Goal: Task Accomplishment & Management: Use online tool/utility

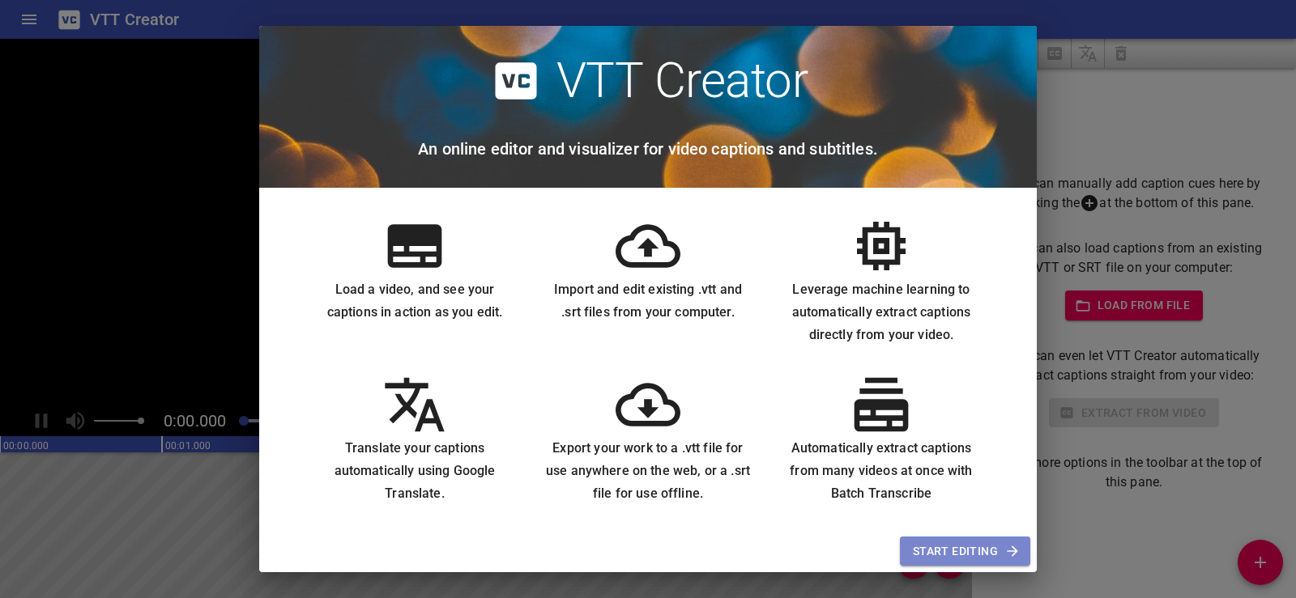
click at [926, 563] on button "Start Editing" at bounding box center [965, 552] width 130 height 30
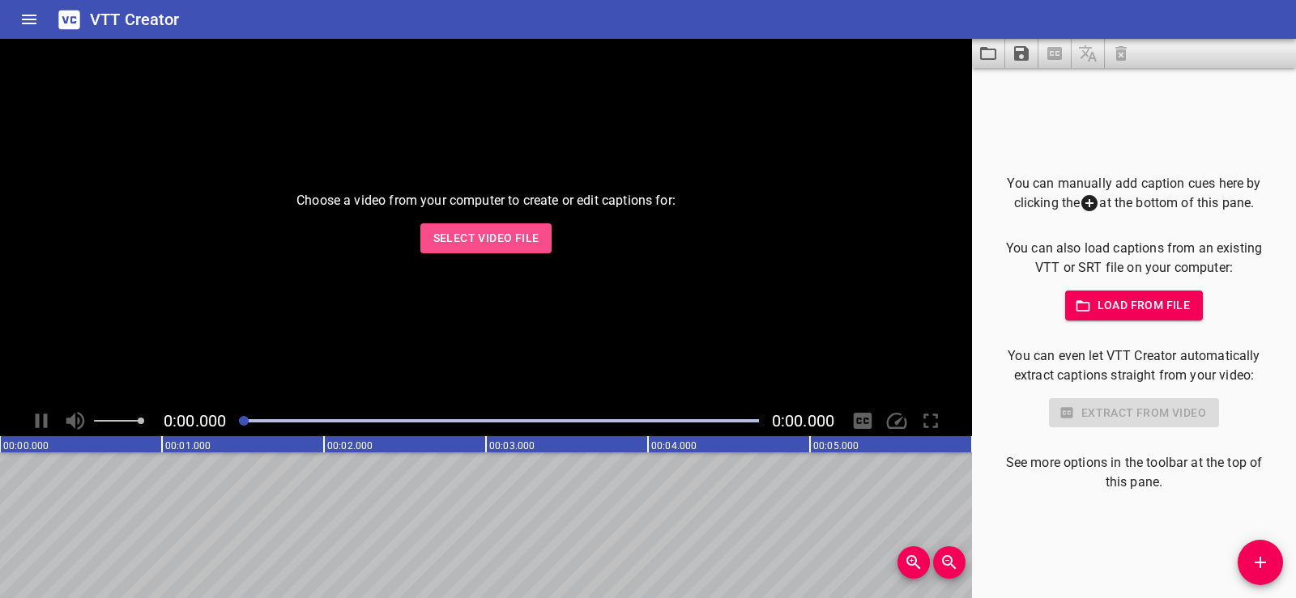
click at [480, 234] on span "Select Video File" at bounding box center [486, 238] width 106 height 20
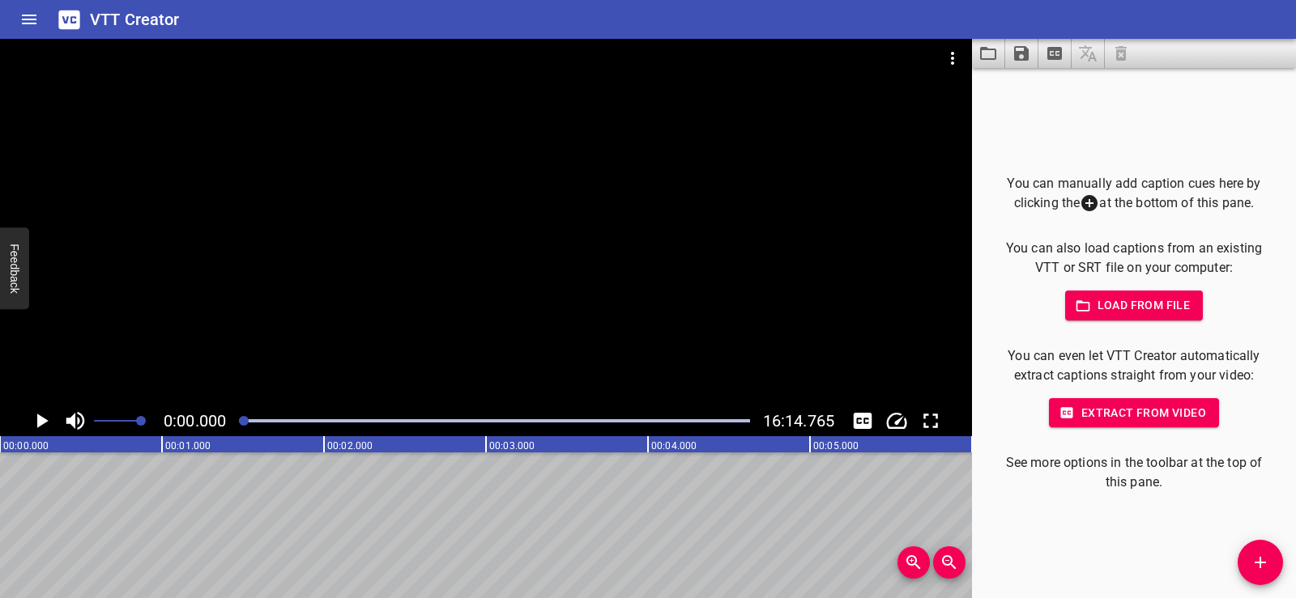
click at [1082, 201] on icon at bounding box center [1089, 203] width 16 height 16
click at [1142, 203] on p "You can manually add caption cues here by clicking the at the bottom of this pa…" at bounding box center [1134, 194] width 272 height 40
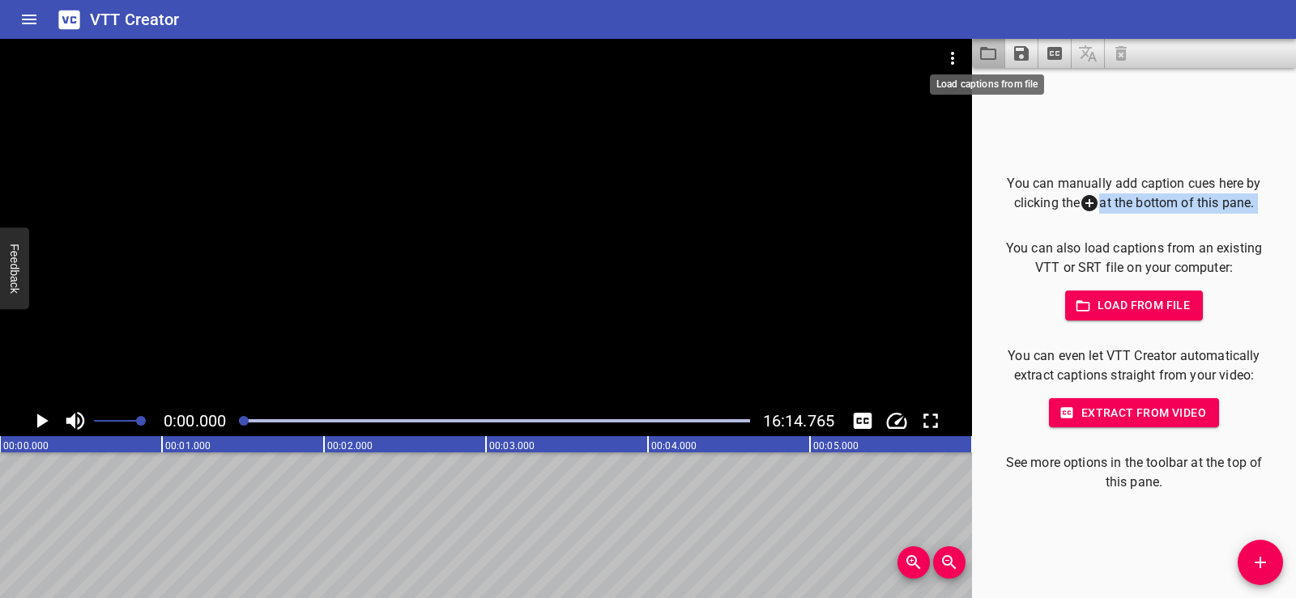
click at [984, 57] on icon "Load captions from file" at bounding box center [987, 53] width 19 height 19
click at [40, 411] on icon "Play/Pause" at bounding box center [41, 421] width 24 height 24
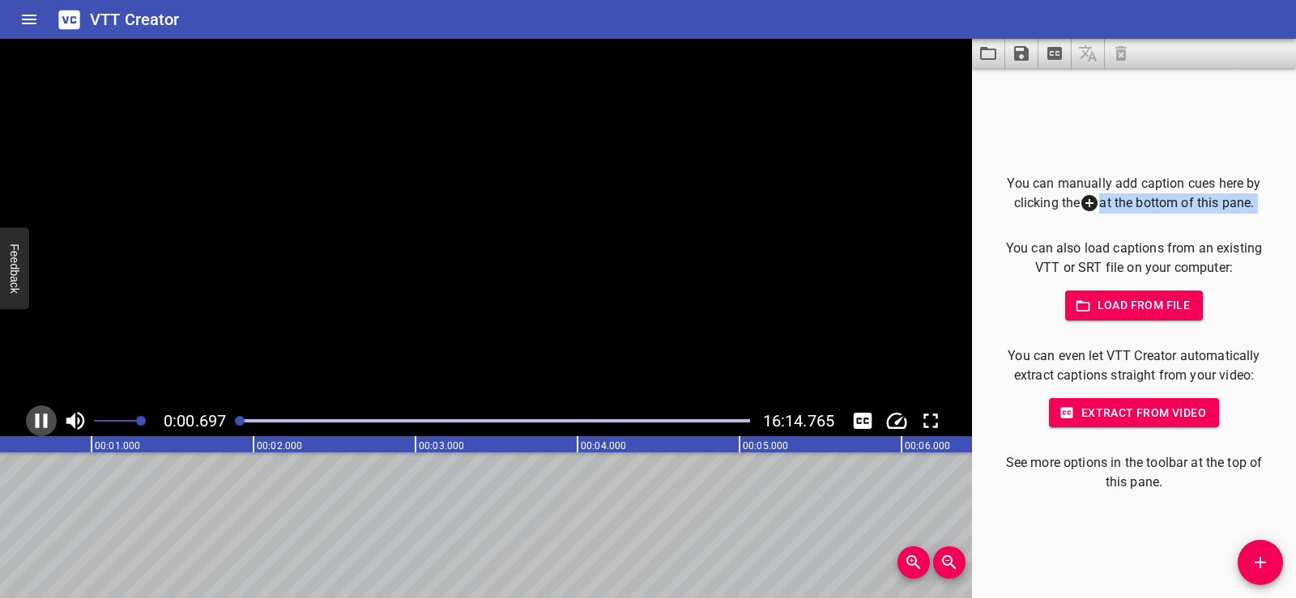
scroll to position [0, 134]
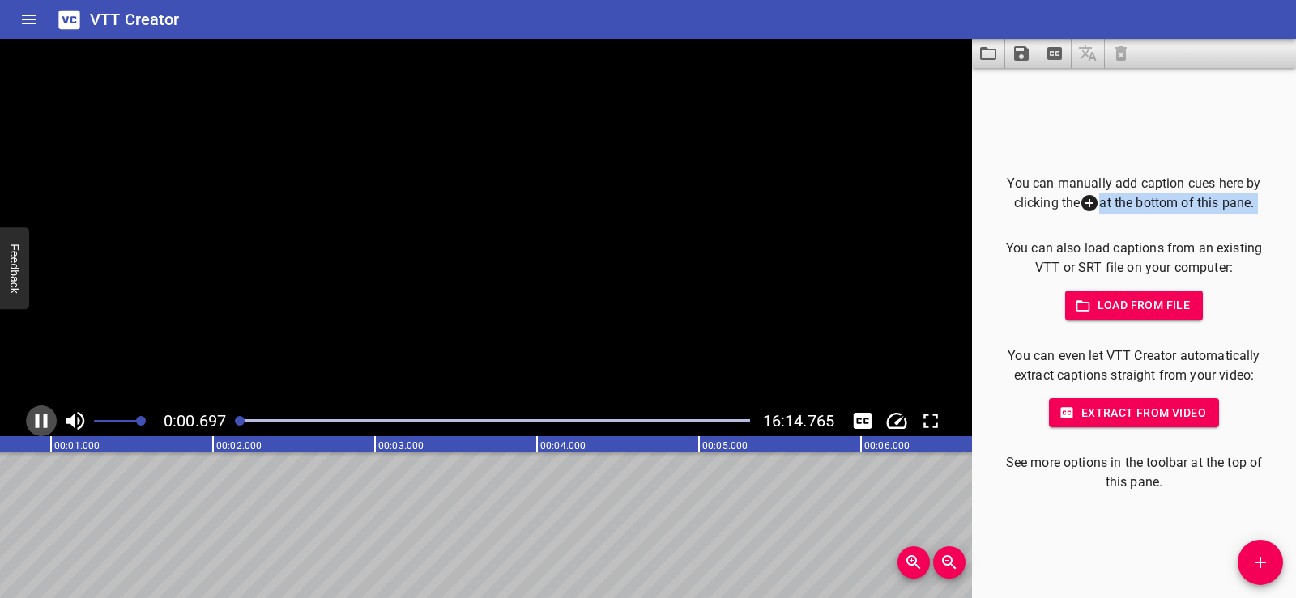
click at [40, 411] on icon "Play/Pause" at bounding box center [41, 421] width 24 height 24
click at [862, 415] on icon "Toggle captions" at bounding box center [863, 421] width 19 height 16
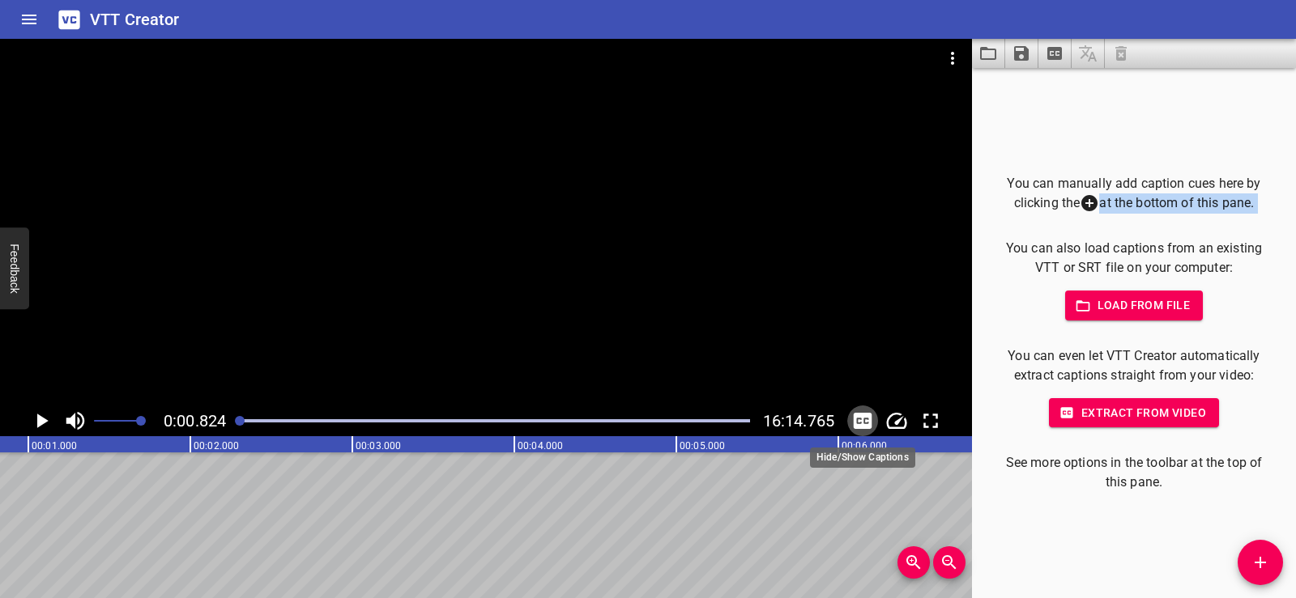
click at [862, 415] on icon "Toggle captions" at bounding box center [863, 421] width 19 height 16
click at [866, 421] on icon "Toggle captions" at bounding box center [863, 421] width 19 height 16
click at [1081, 199] on icon at bounding box center [1089, 203] width 16 height 16
click at [98, 419] on span at bounding box center [117, 421] width 47 height 23
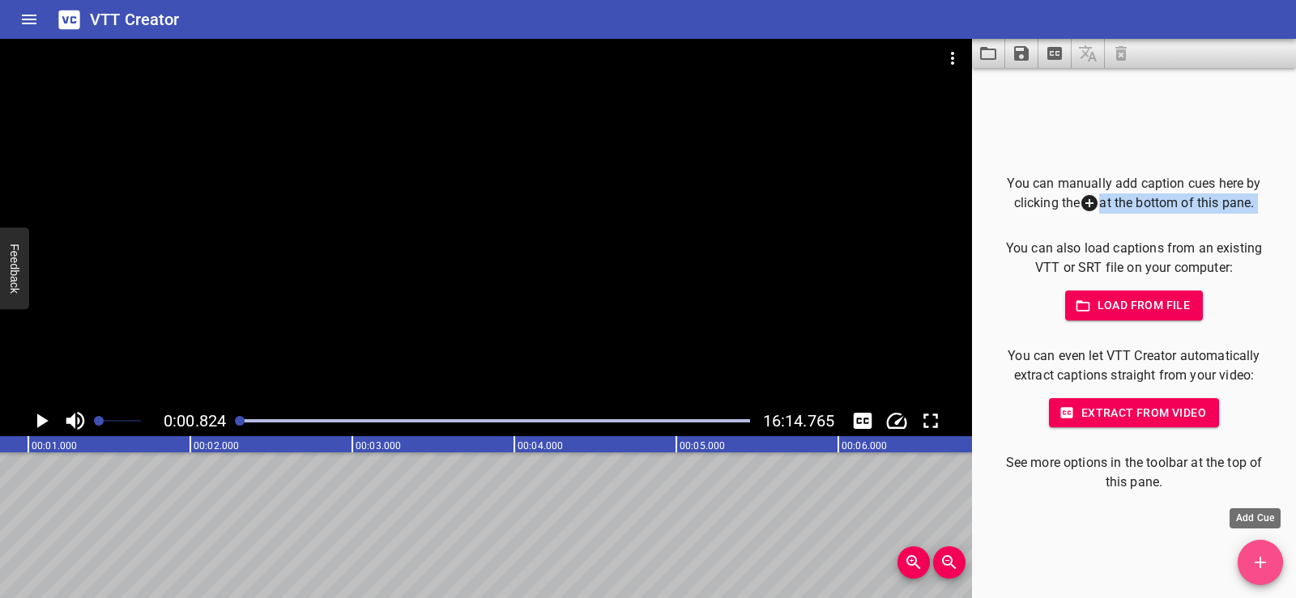
click at [1256, 564] on icon "Add Cue" at bounding box center [1259, 562] width 11 height 11
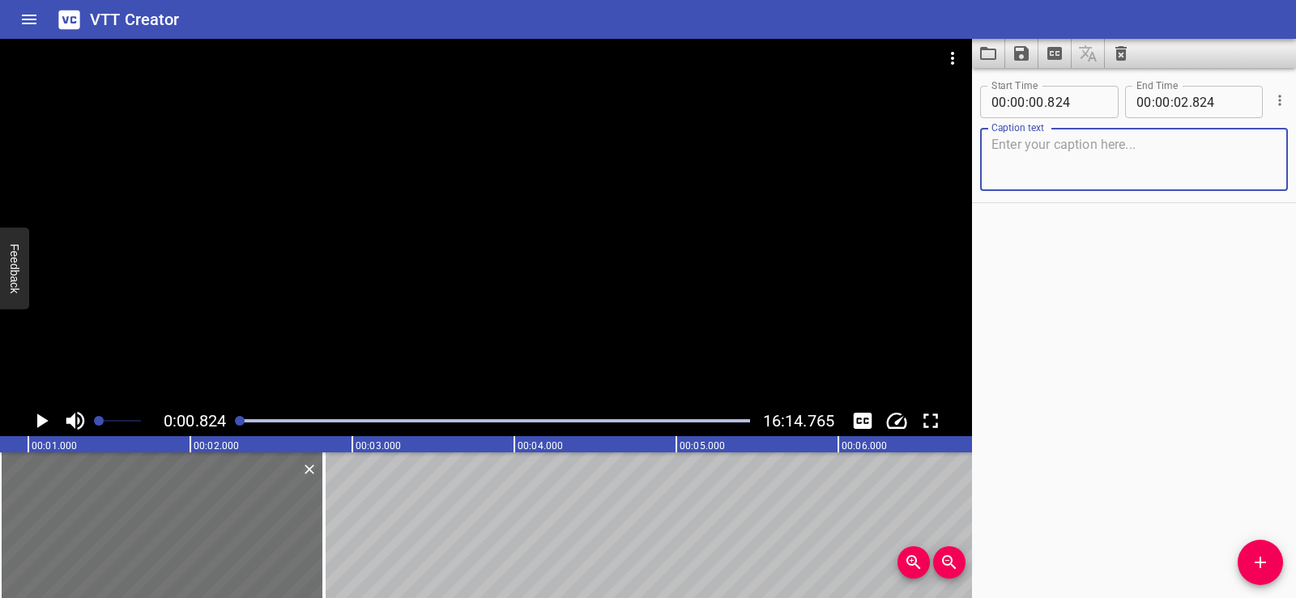
paste textarea "Lor ips dolo sit ametco adi elit, sed do eius tem incidid utl etdolo. M aliq en…"
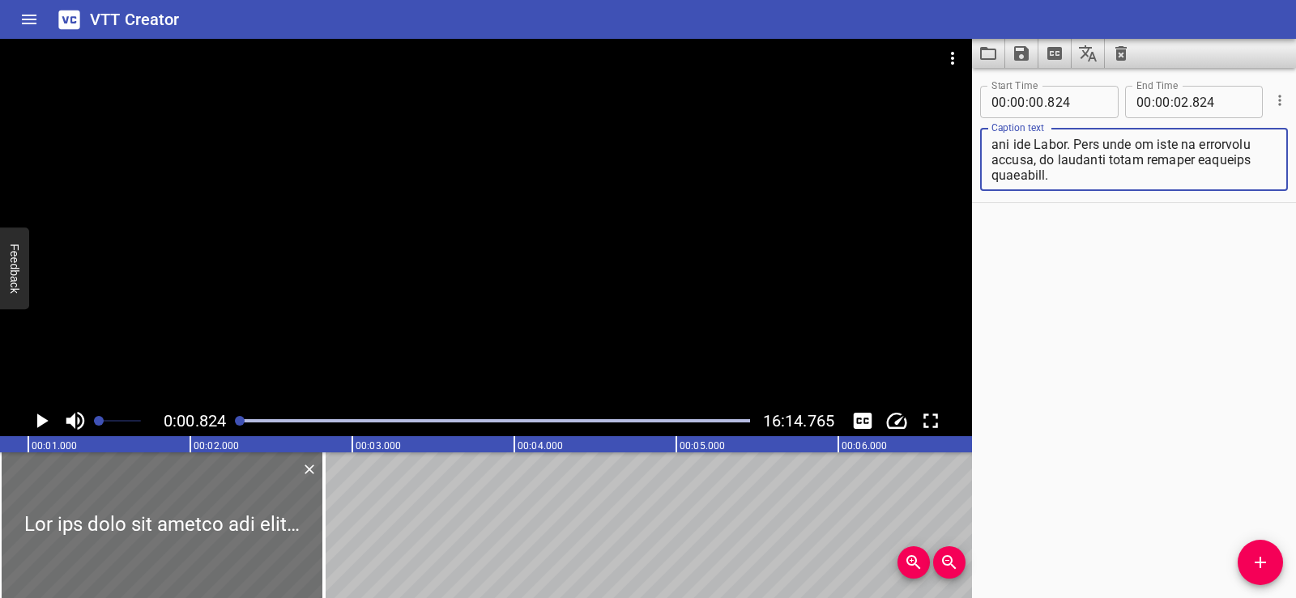
type textarea "Lor ips dolo sit ametco adi elit, sed do eius tem incidid utl etdolo. M aliq en…"
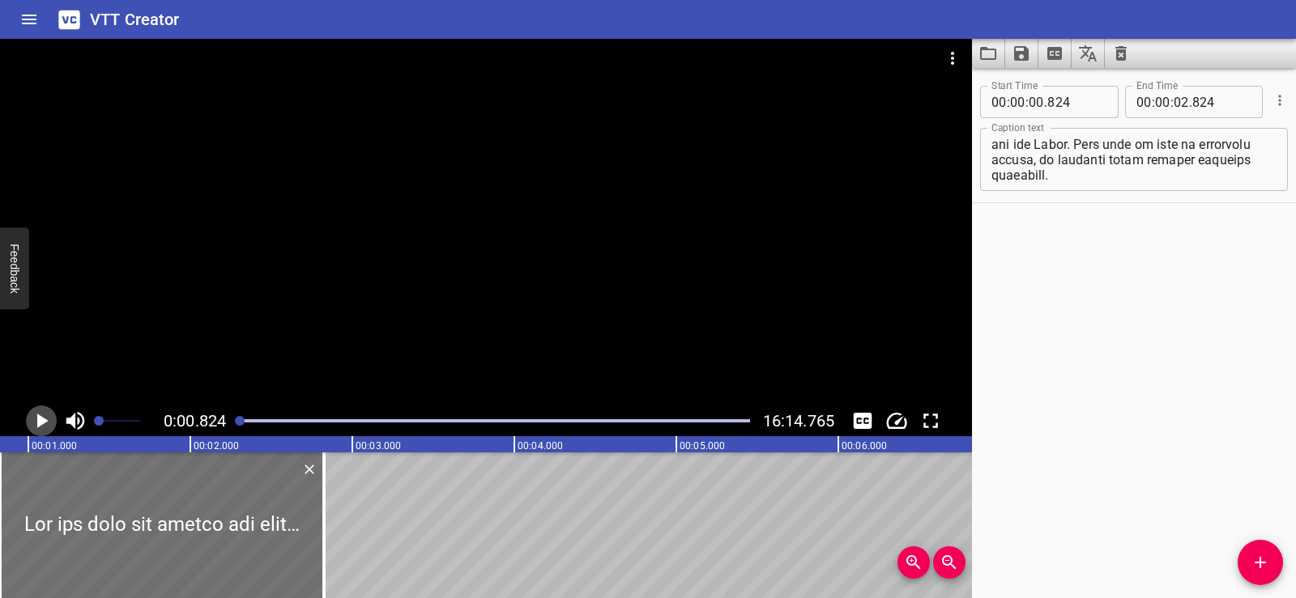
click at [44, 417] on icon "Play/Pause" at bounding box center [41, 421] width 24 height 24
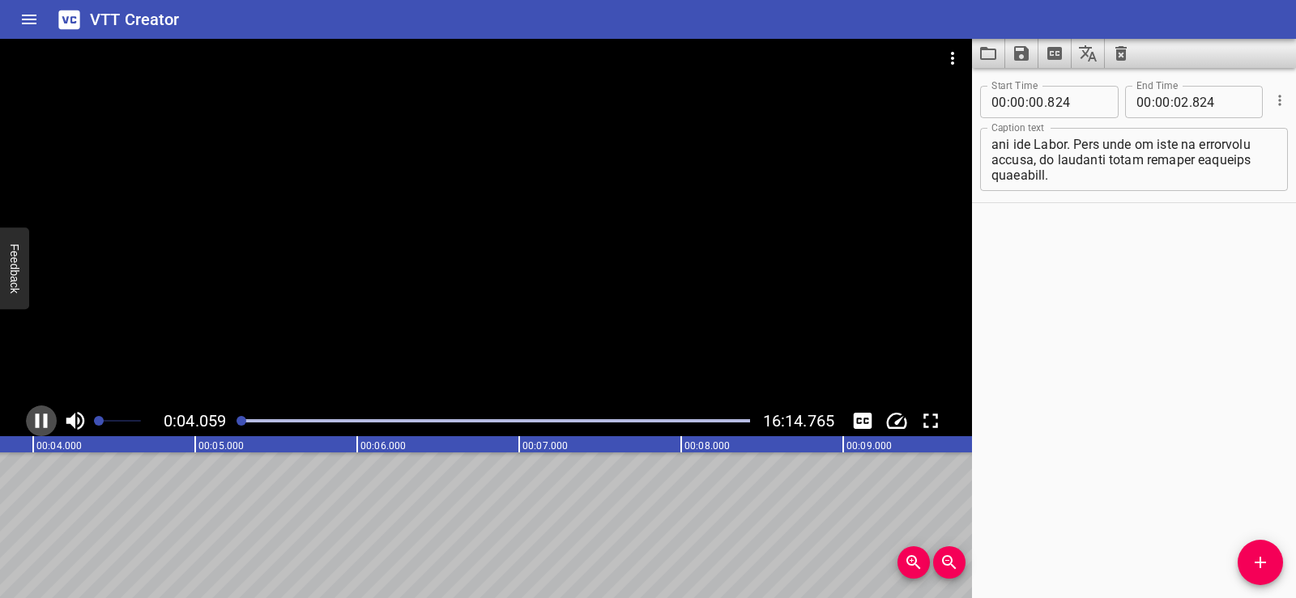
click at [45, 428] on icon "Play/Pause" at bounding box center [42, 421] width 12 height 15
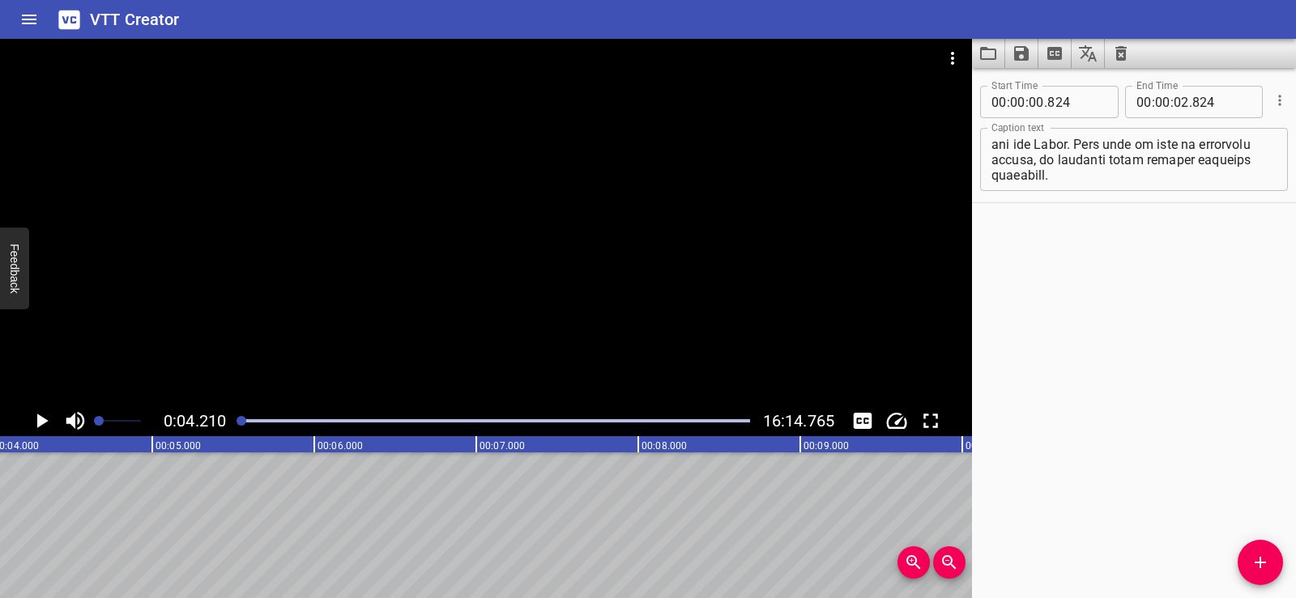
scroll to position [0, 682]
drag, startPoint x: 241, startPoint y: 422, endPoint x: 212, endPoint y: 415, distance: 29.9
click at [212, 415] on div "0:04.210 16:14.765" at bounding box center [486, 421] width 972 height 31
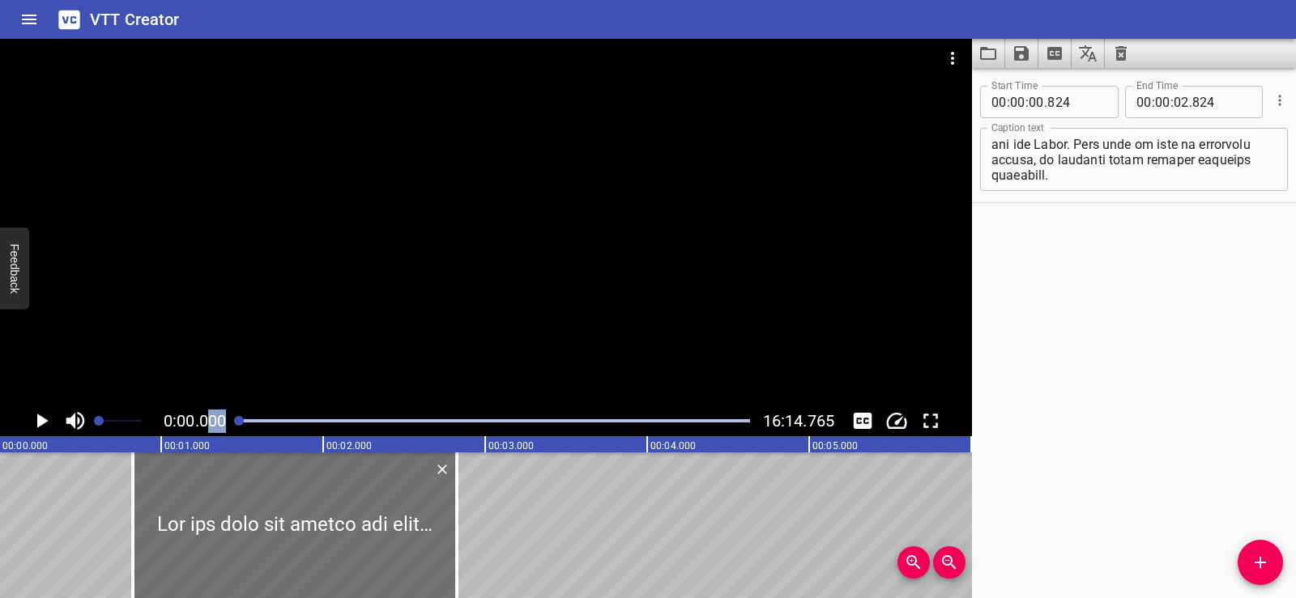
scroll to position [0, 0]
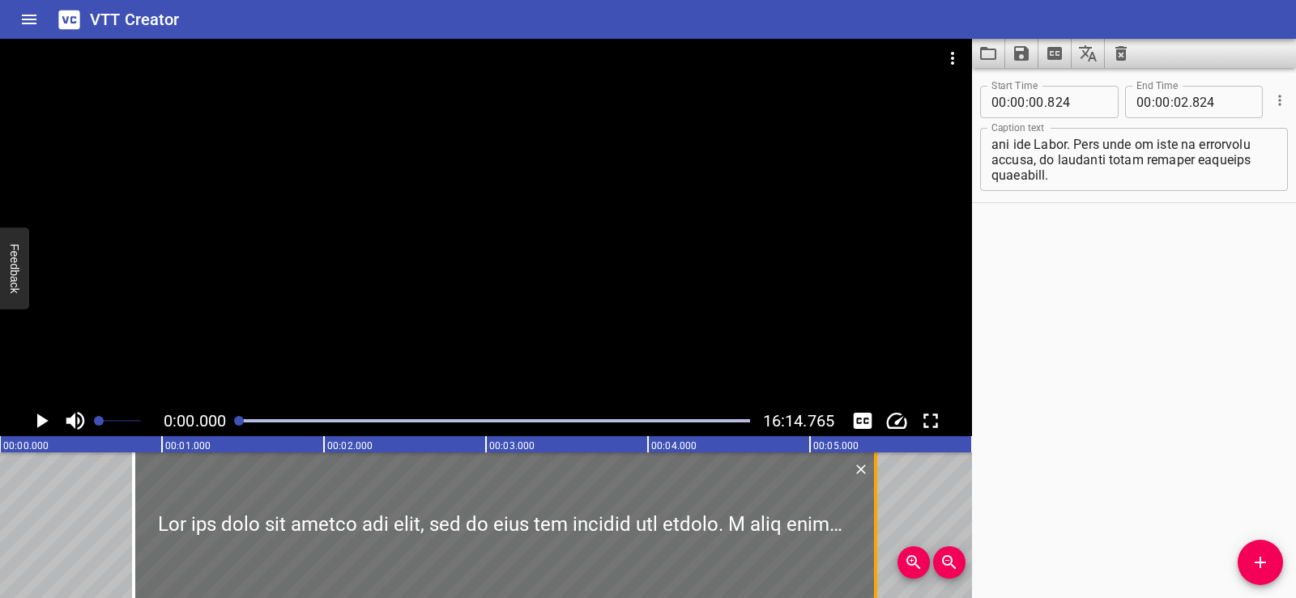
drag, startPoint x: 453, startPoint y: 507, endPoint x: 871, endPoint y: 469, distance: 419.6
click at [871, 469] on div at bounding box center [875, 526] width 16 height 146
type input "05"
type input "404"
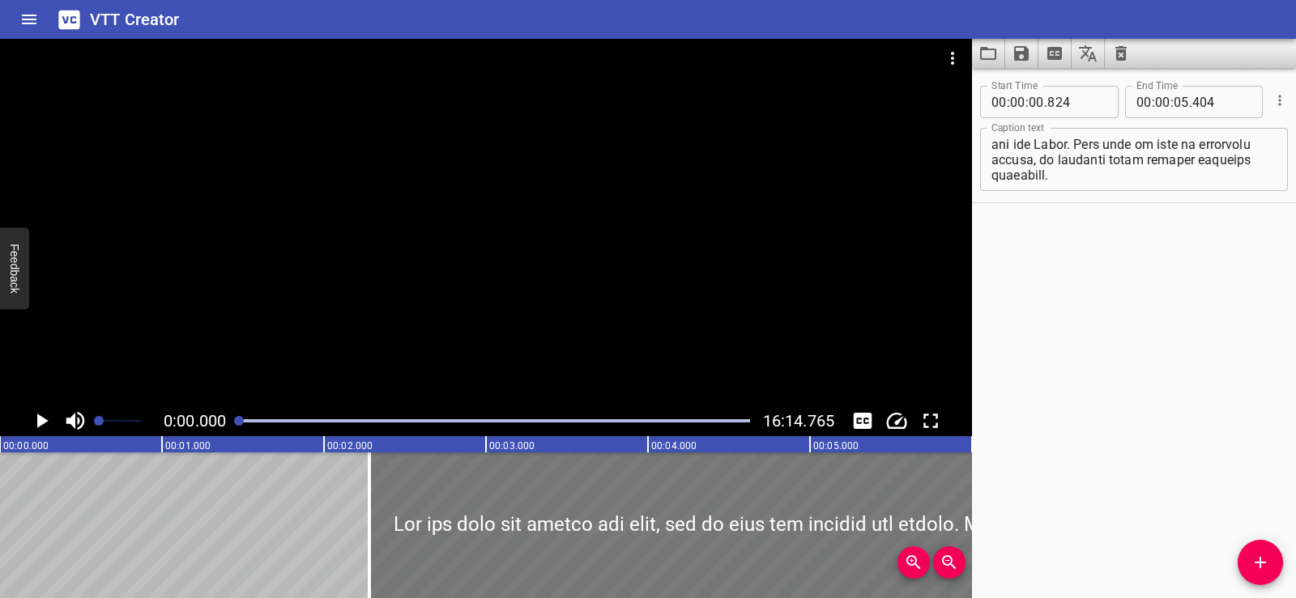
drag, startPoint x: 143, startPoint y: 500, endPoint x: 383, endPoint y: 492, distance: 240.6
click at [383, 492] on div at bounding box center [740, 526] width 742 height 146
type input "02"
type input "309"
type input "06"
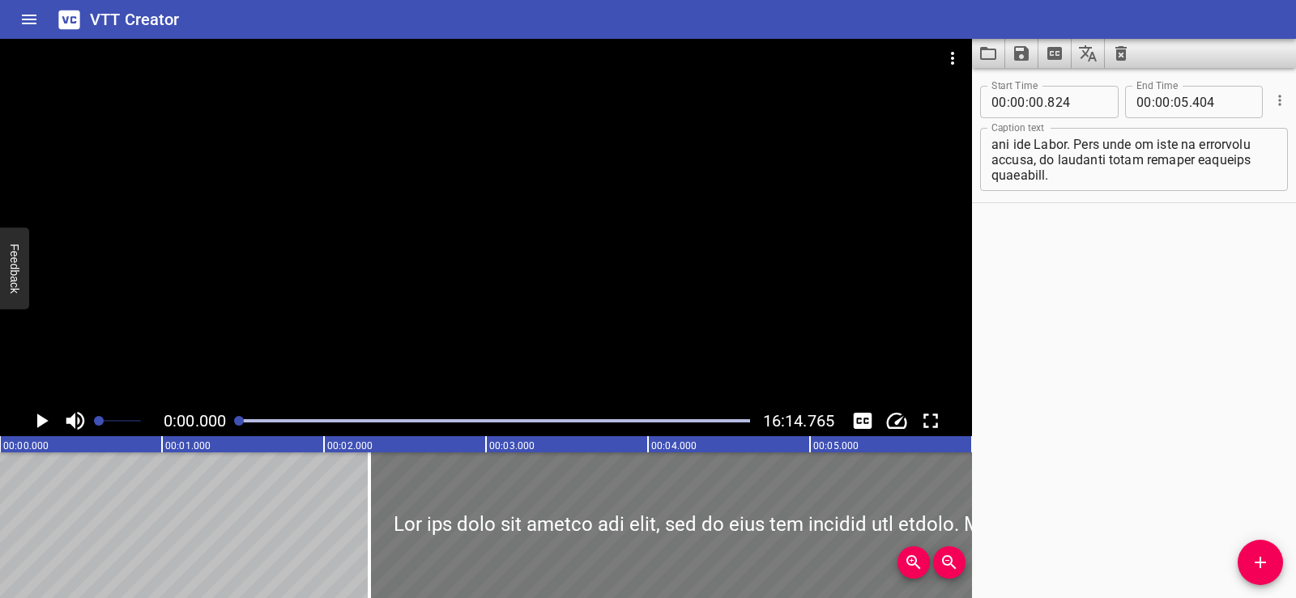
type input "889"
click at [36, 415] on icon "Play/Pause" at bounding box center [41, 421] width 24 height 24
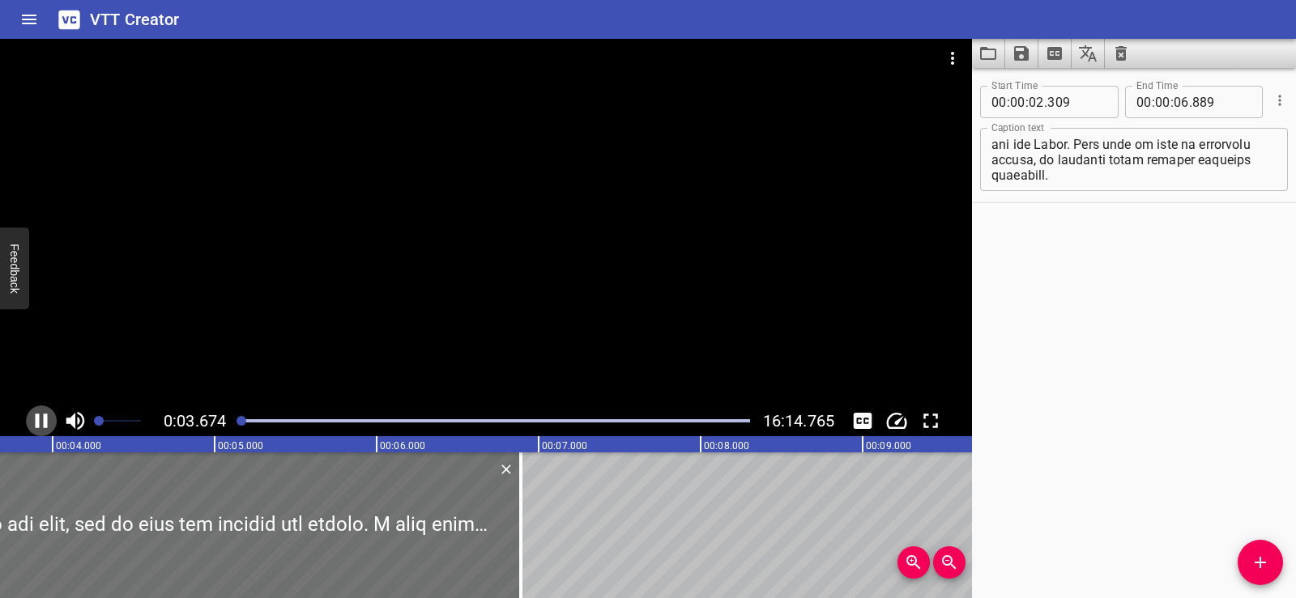
click at [47, 418] on icon "Play/Pause" at bounding box center [42, 421] width 12 height 15
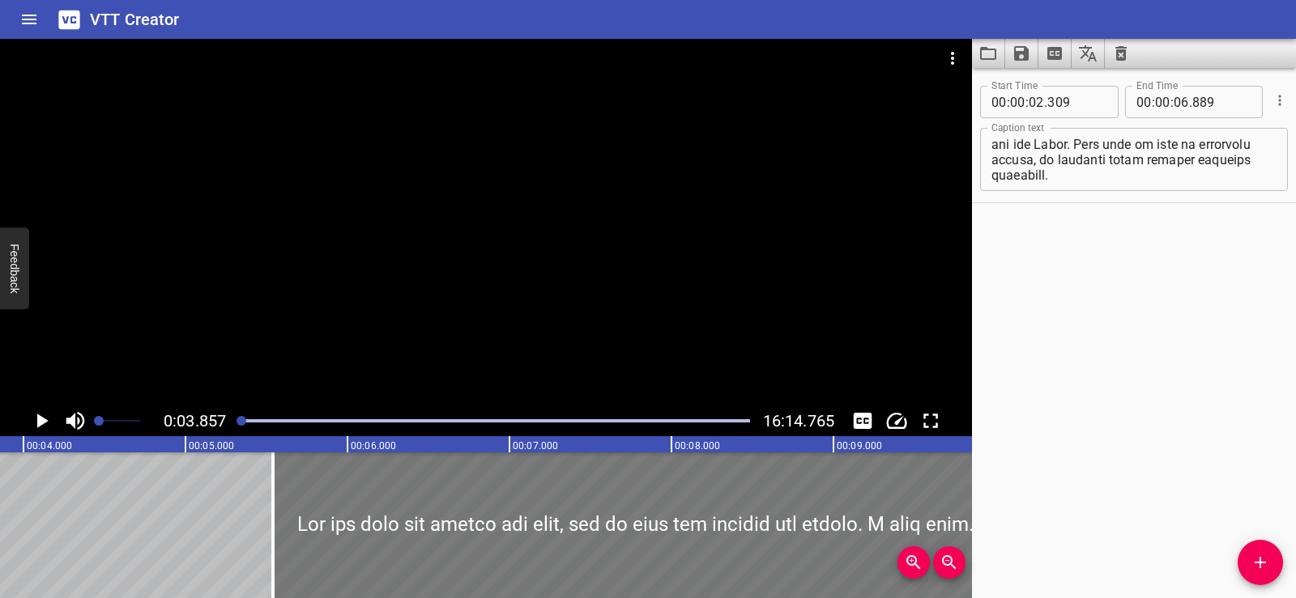
drag, startPoint x: 104, startPoint y: 495, endPoint x: 628, endPoint y: 518, distance: 523.7
click at [628, 518] on div at bounding box center [644, 526] width 742 height 146
type input "05"
type input "539"
type input "10"
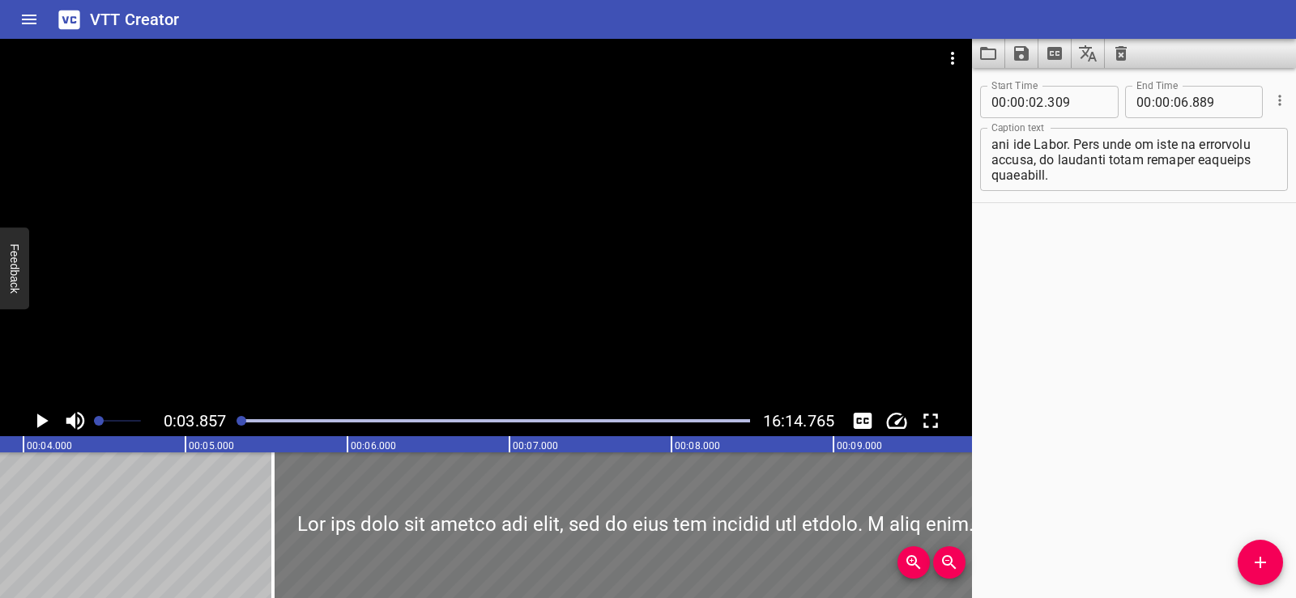
type input "119"
click at [47, 425] on icon "Play/Pause" at bounding box center [41, 421] width 24 height 24
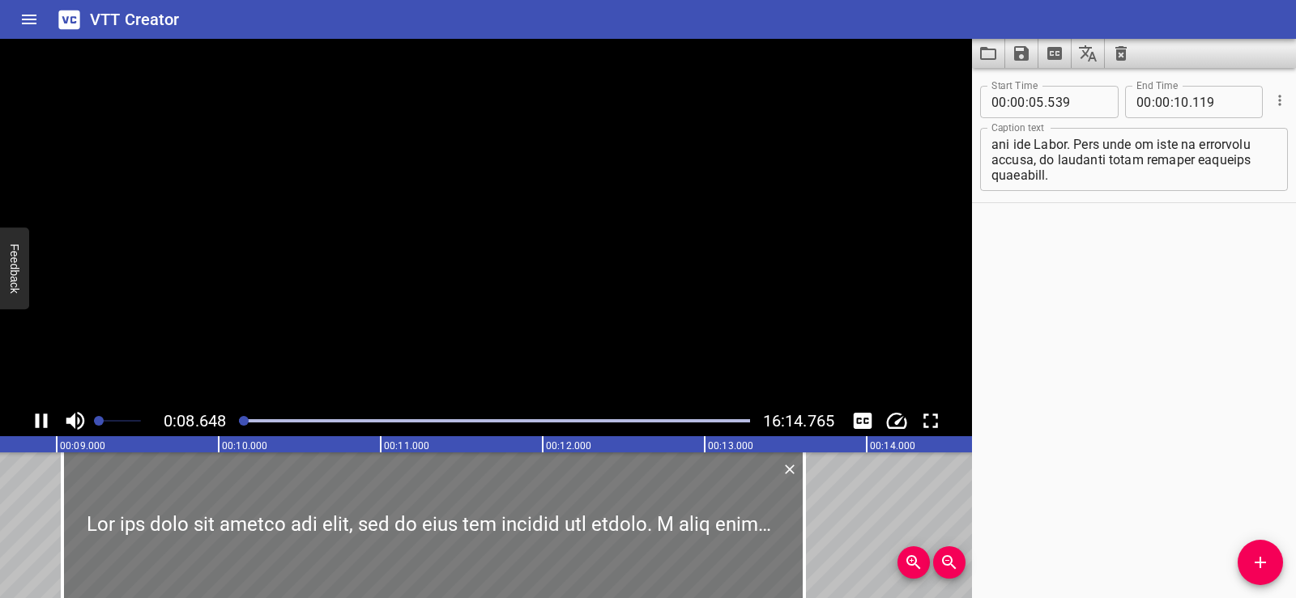
drag, startPoint x: 389, startPoint y: 487, endPoint x: 739, endPoint y: 502, distance: 350.2
click at [739, 502] on div at bounding box center [433, 526] width 742 height 146
type input "11"
type input "704"
type input "16"
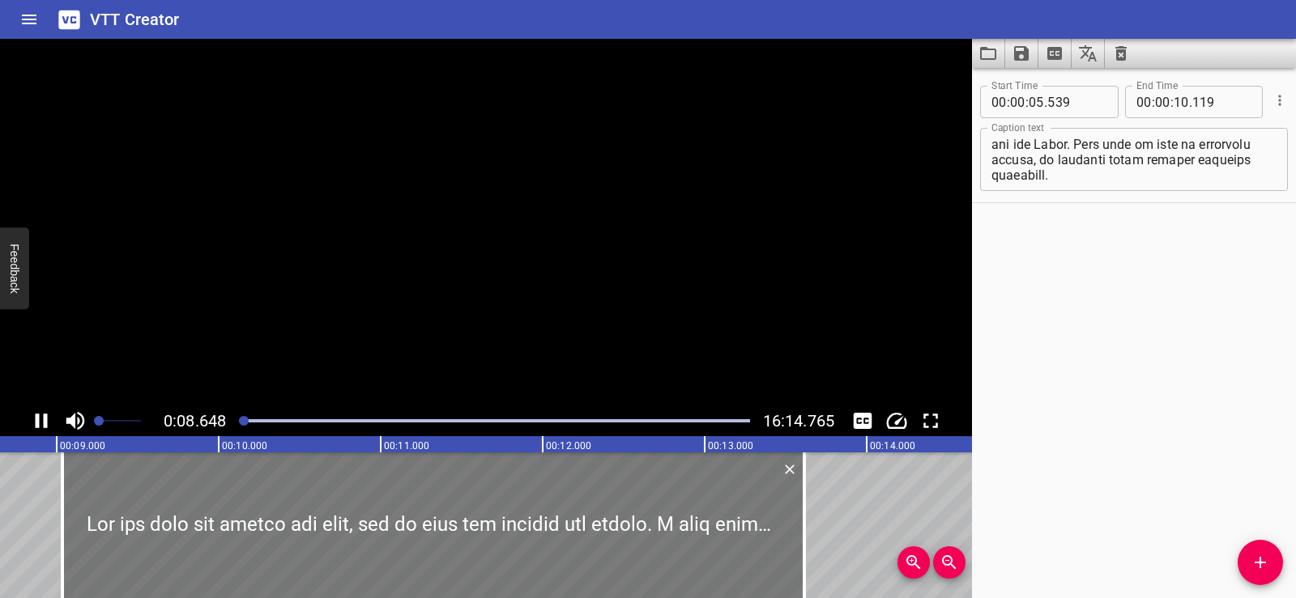
type input "284"
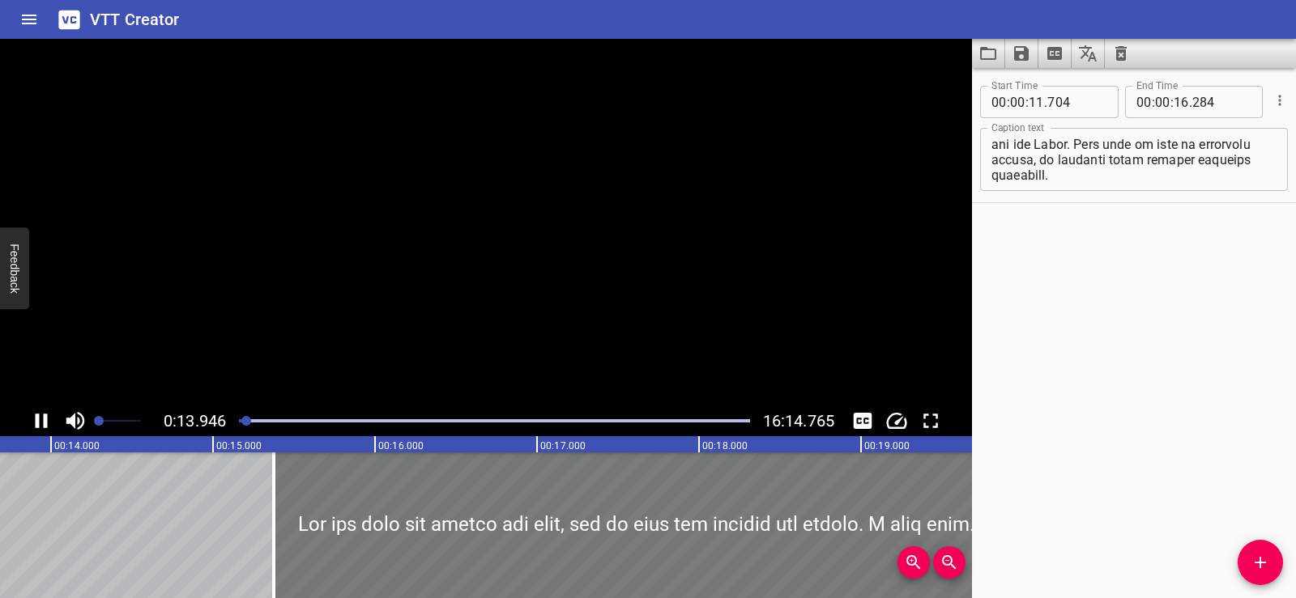
drag, startPoint x: 408, startPoint y: 476, endPoint x: 660, endPoint y: 486, distance: 252.0
click at [660, 486] on div at bounding box center [645, 526] width 742 height 146
type input "15"
type input "629"
type input "20"
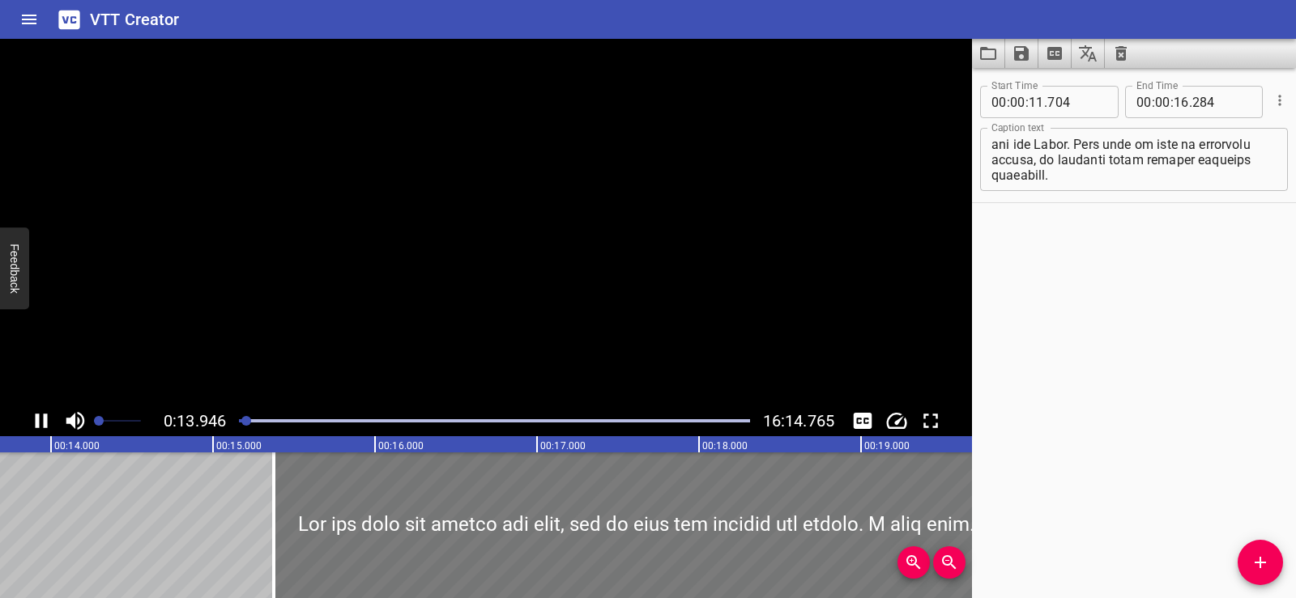
type input "209"
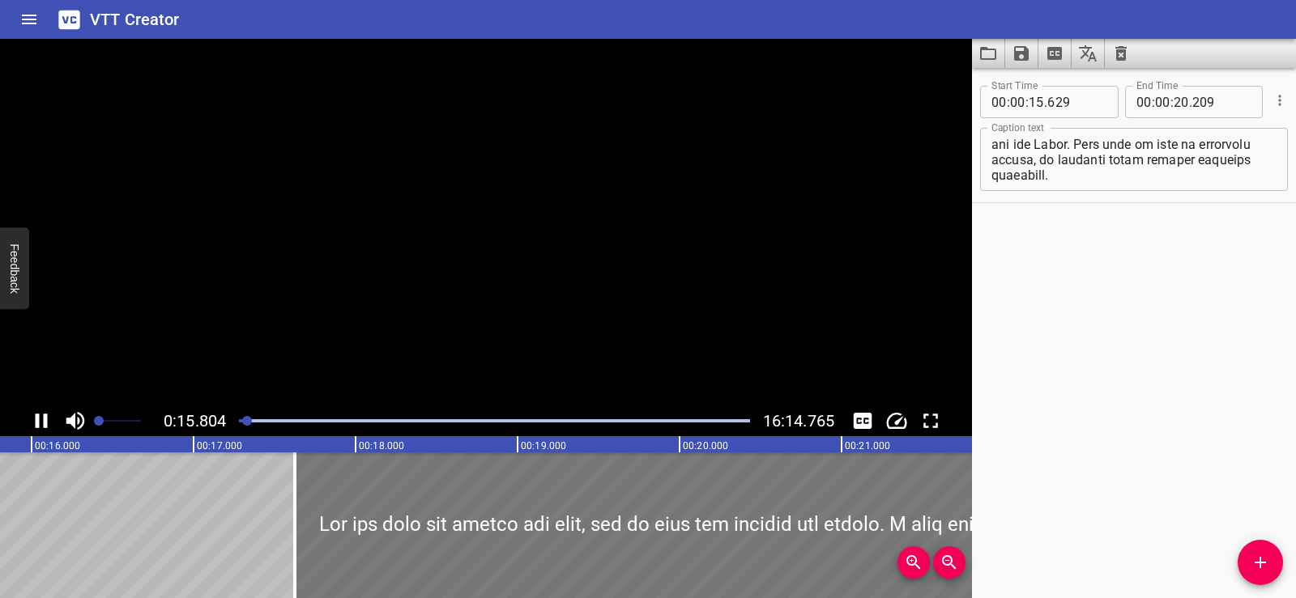
drag, startPoint x: 236, startPoint y: 499, endPoint x: 482, endPoint y: 515, distance: 246.7
click at [482, 515] on div at bounding box center [666, 526] width 742 height 146
type input "17"
type input "924"
type input "22"
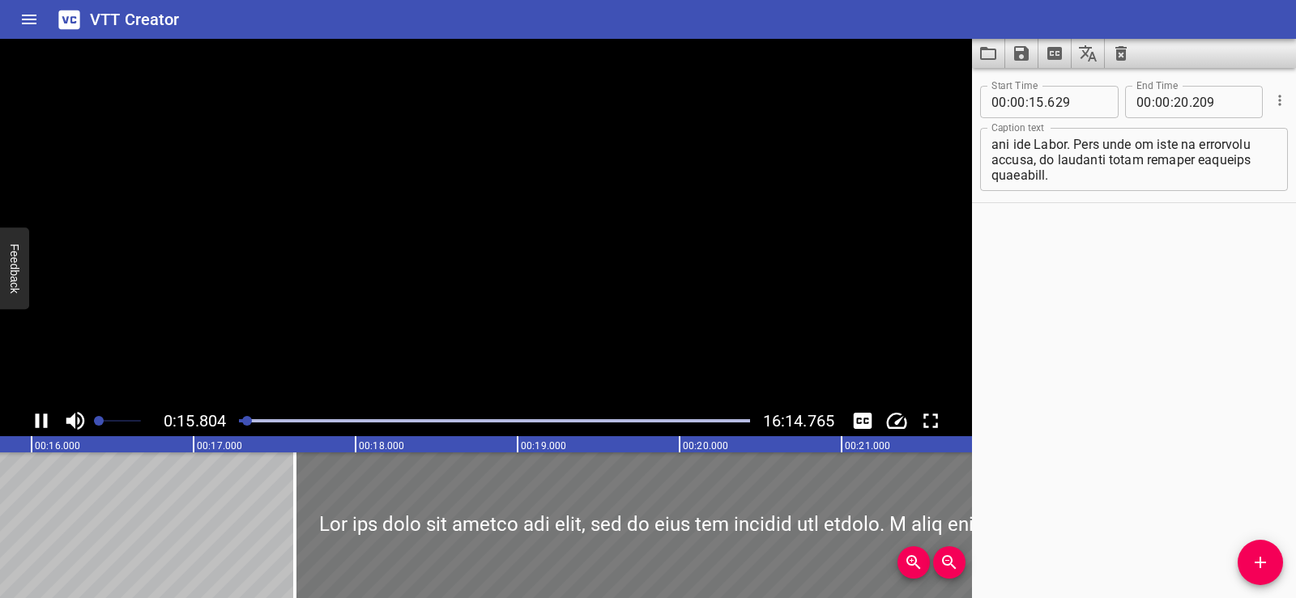
type input "504"
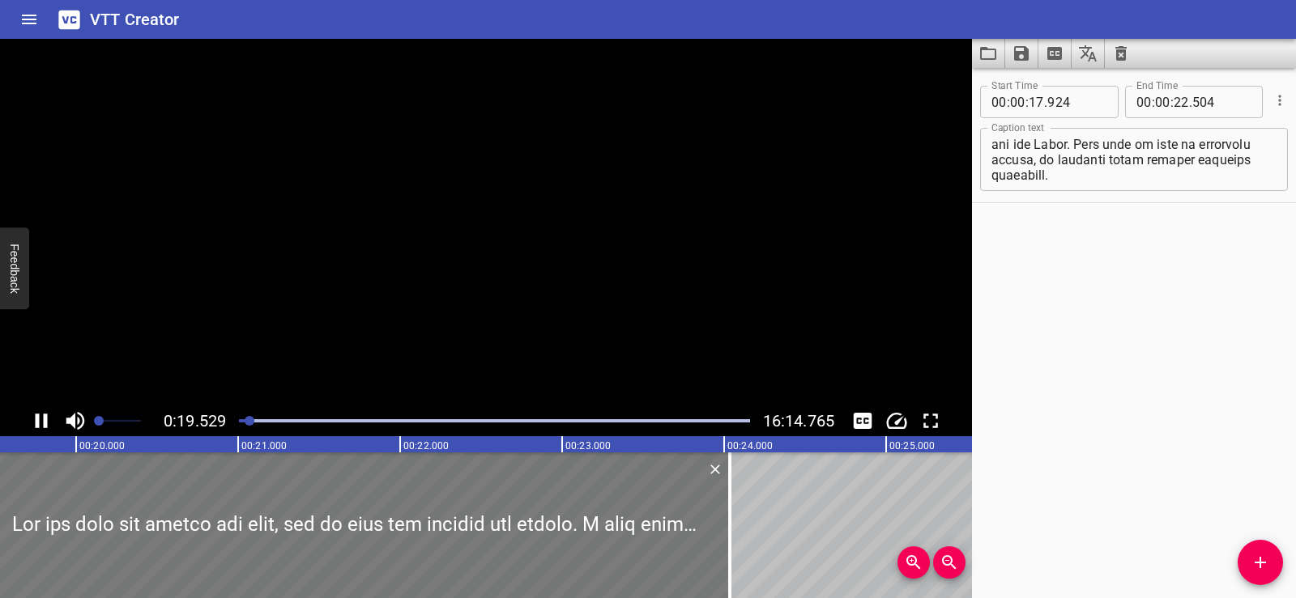
drag, startPoint x: 210, startPoint y: 502, endPoint x: 283, endPoint y: 503, distance: 72.9
click at [283, 503] on div at bounding box center [359, 526] width 742 height 146
type input "19"
type input "974"
type input "24"
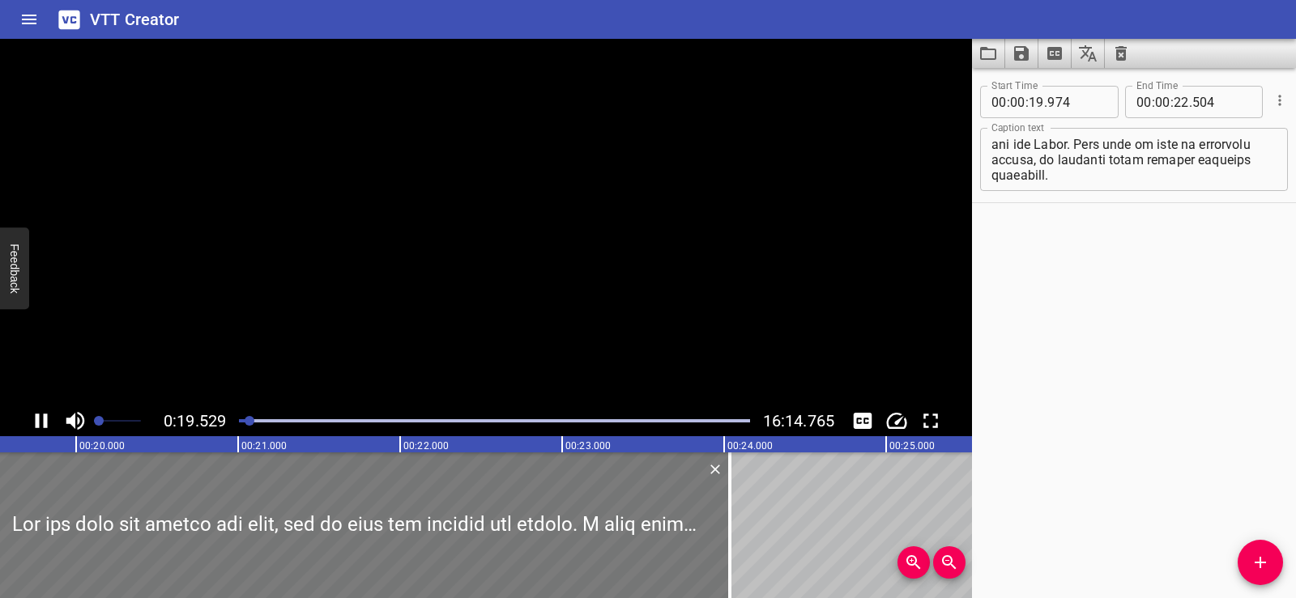
type input "554"
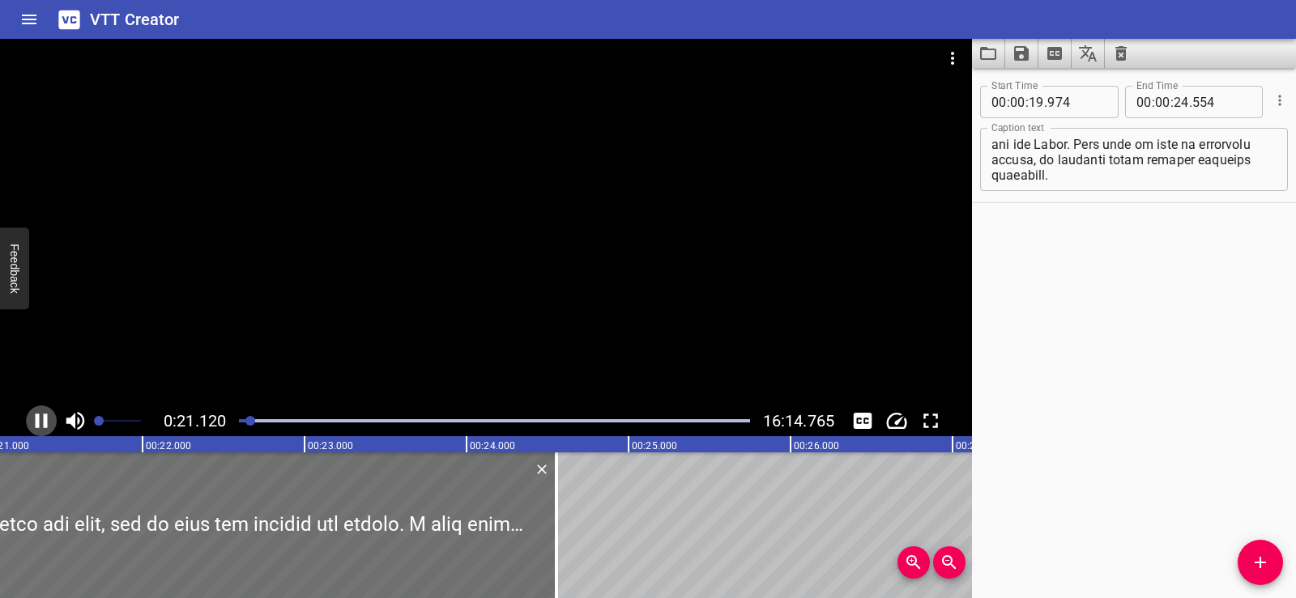
click at [42, 422] on icon "Play/Pause" at bounding box center [41, 421] width 24 height 24
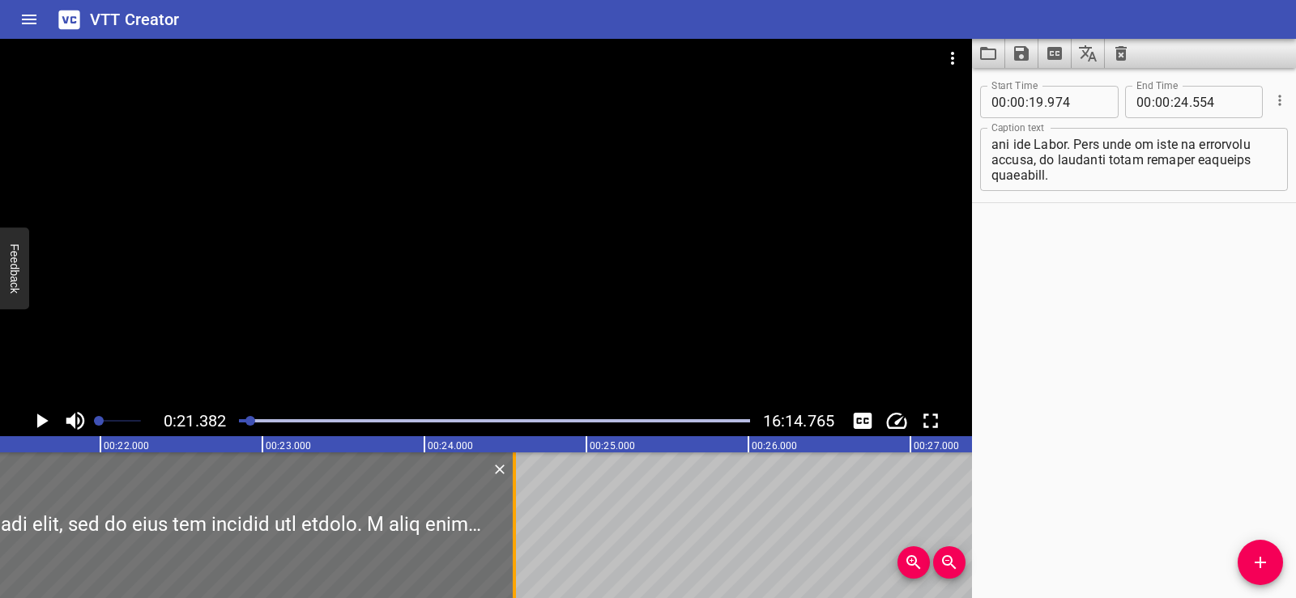
click at [519, 510] on div at bounding box center [514, 526] width 16 height 146
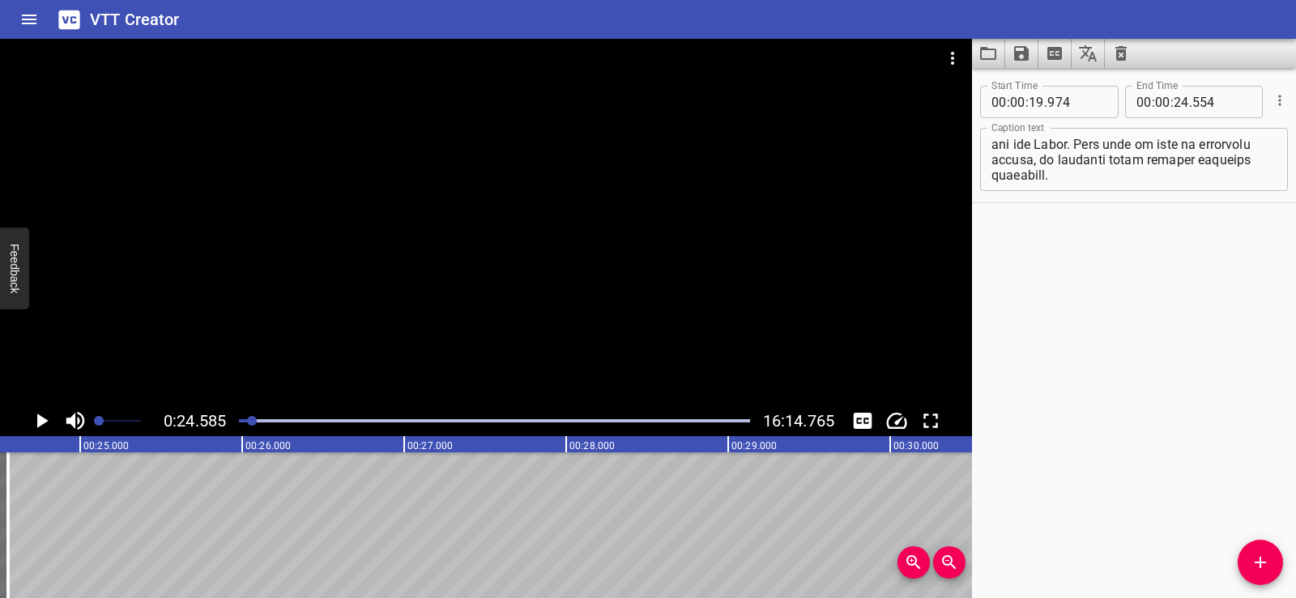
scroll to position [0, 3982]
drag, startPoint x: 523, startPoint y: 507, endPoint x: 860, endPoint y: 477, distance: 338.2
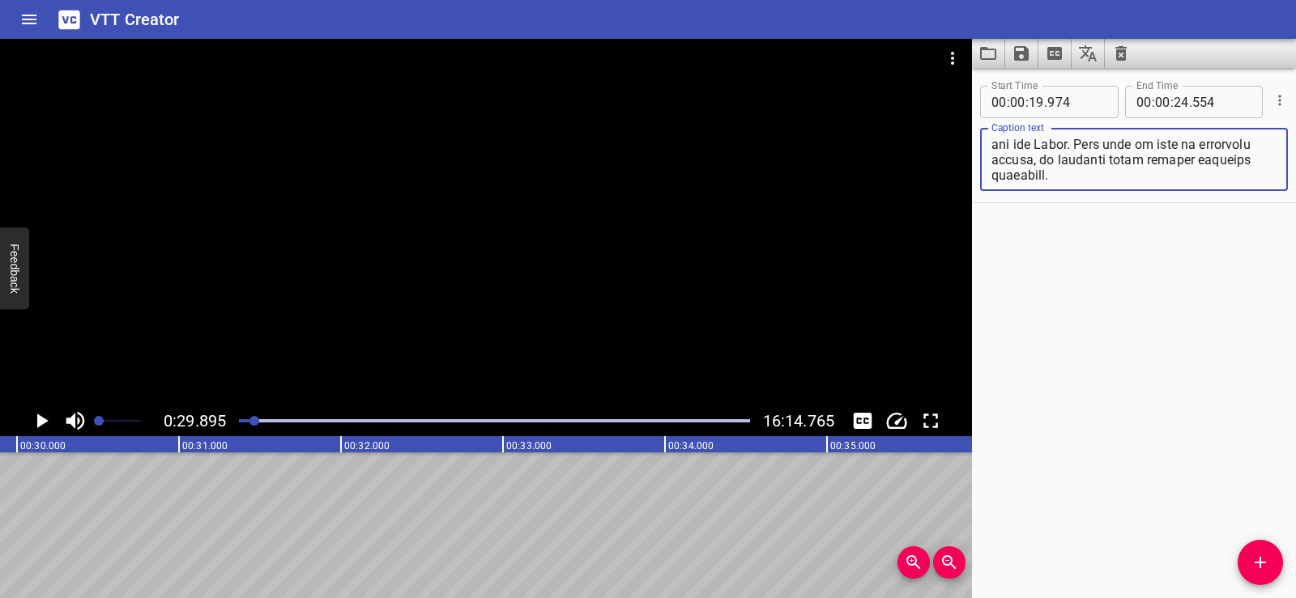
click at [1142, 173] on textarea at bounding box center [1133, 160] width 285 height 46
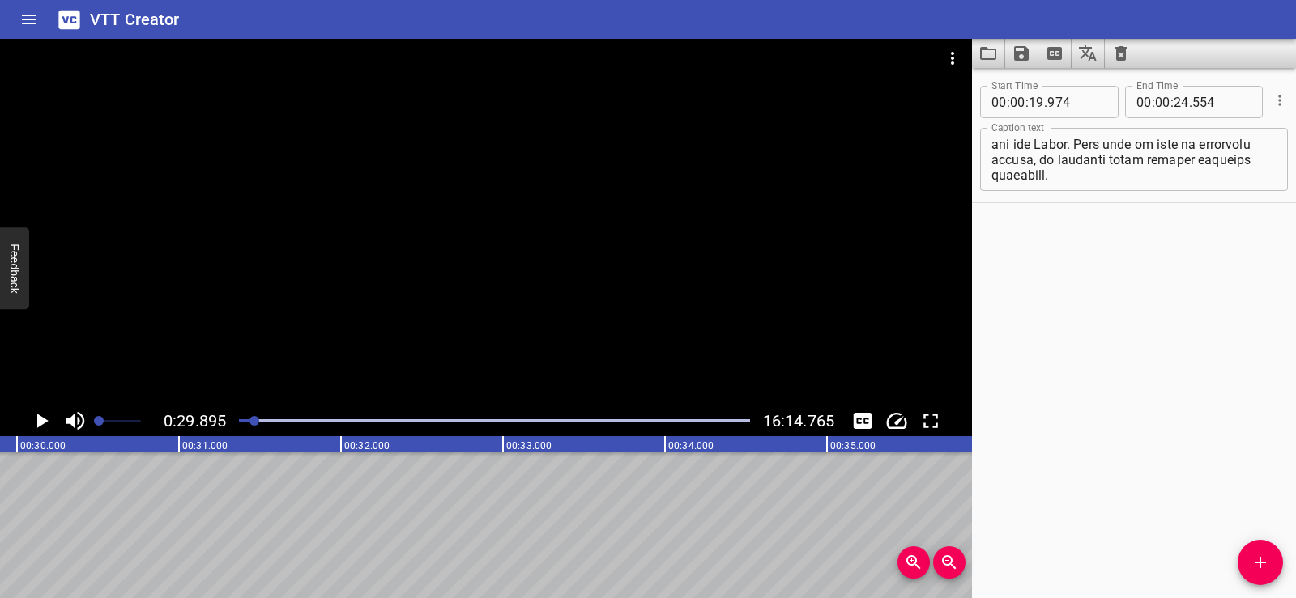
drag, startPoint x: 40, startPoint y: 527, endPoint x: 432, endPoint y: 505, distance: 393.4
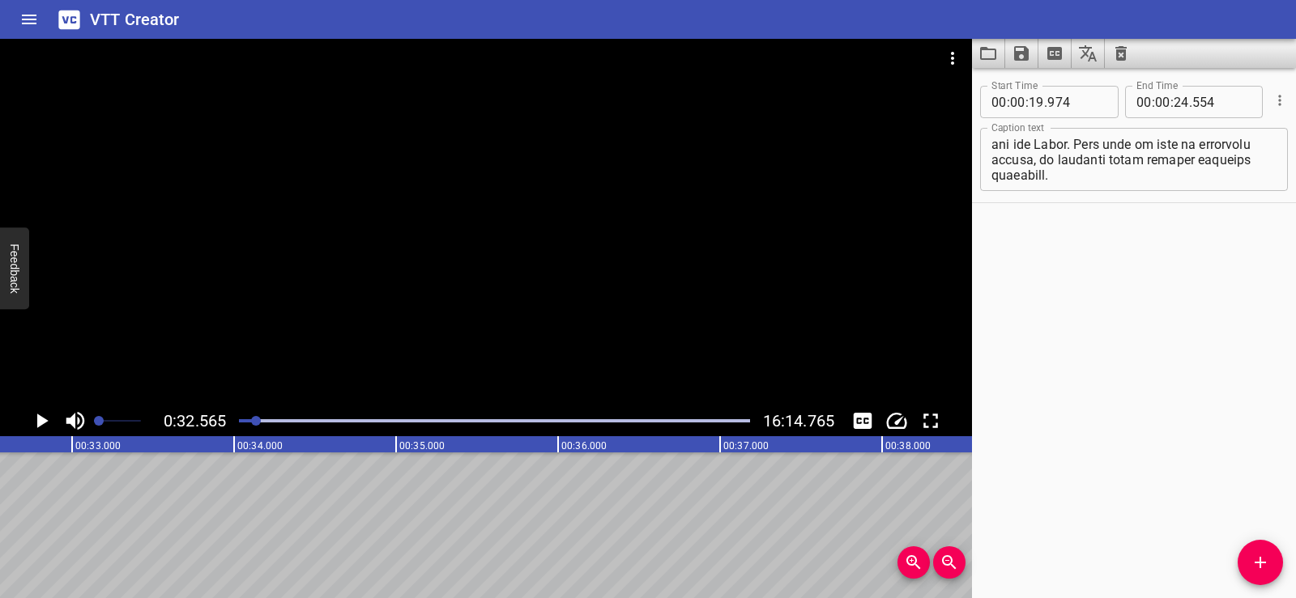
scroll to position [0, 5274]
drag, startPoint x: 436, startPoint y: 502, endPoint x: 103, endPoint y: 496, distance: 333.7
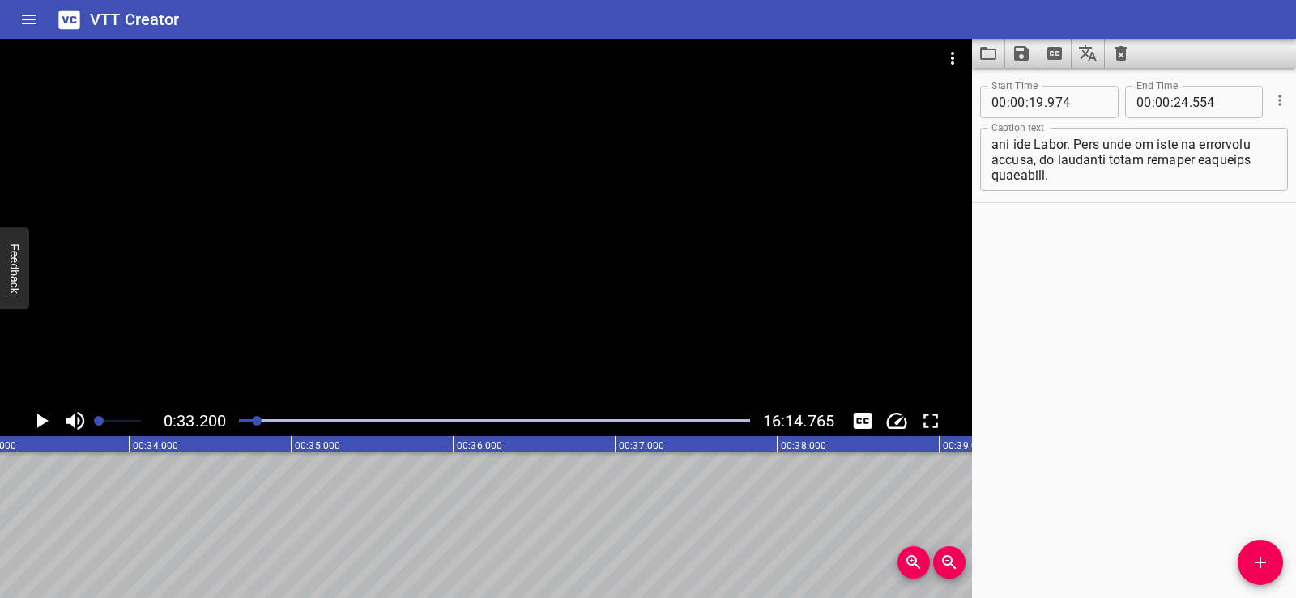
drag, startPoint x: 94, startPoint y: 495, endPoint x: 707, endPoint y: 473, distance: 613.4
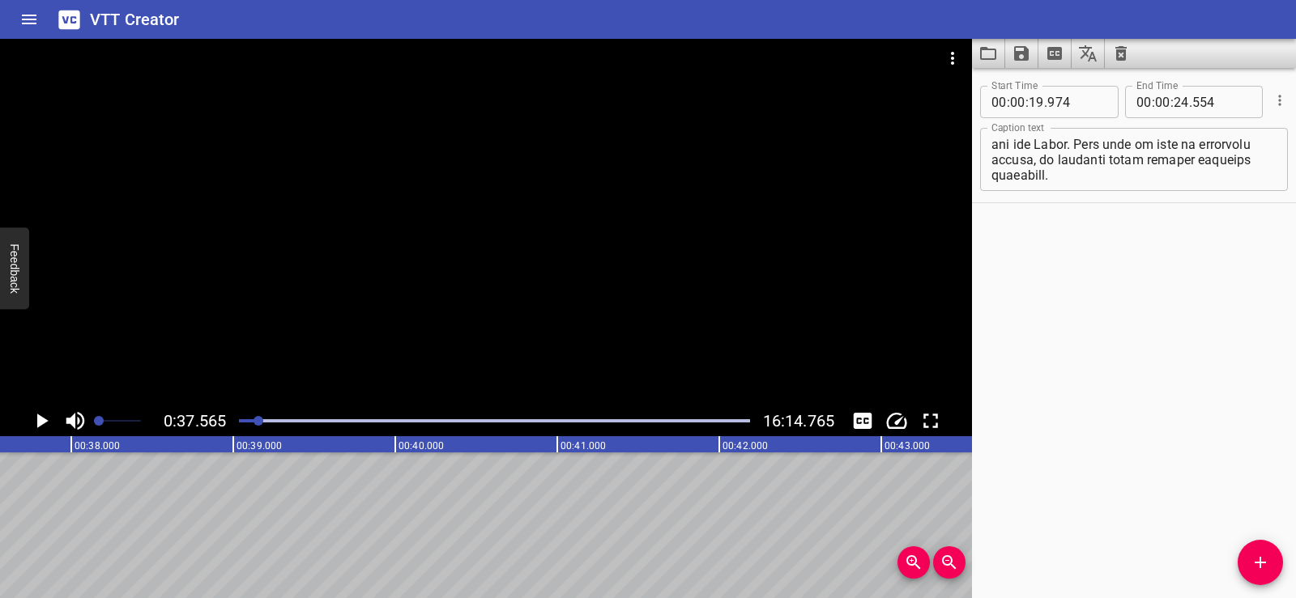
scroll to position [0, 6084]
click at [252, 417] on div at bounding box center [494, 421] width 530 height 23
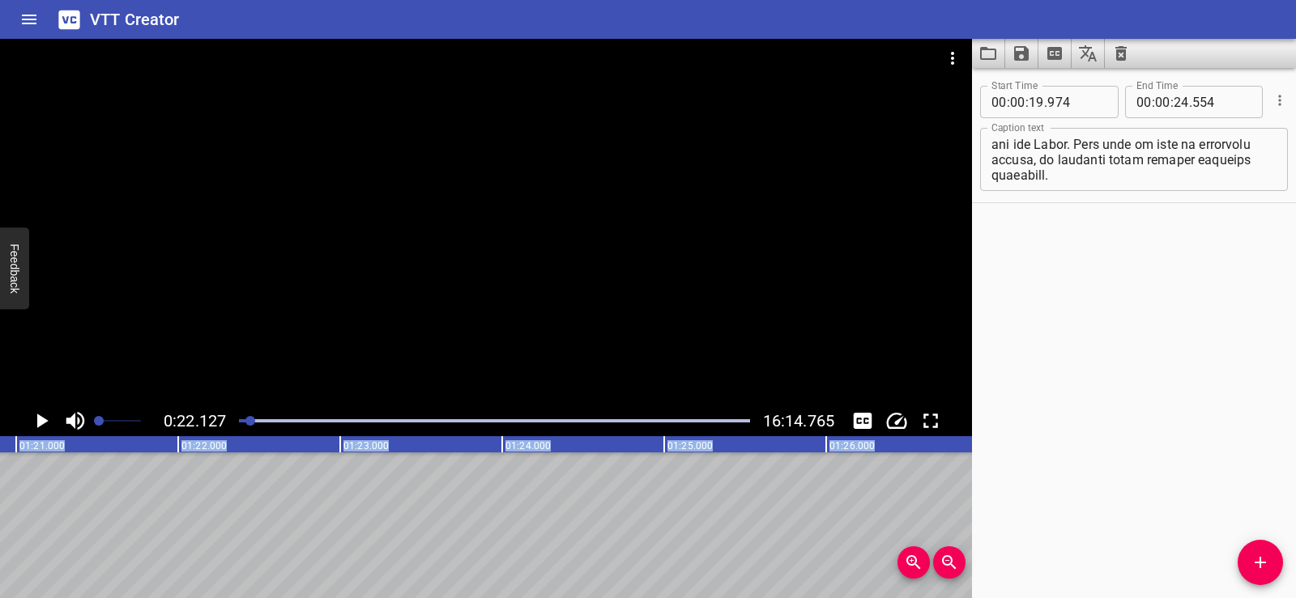
scroll to position [0, 14495]
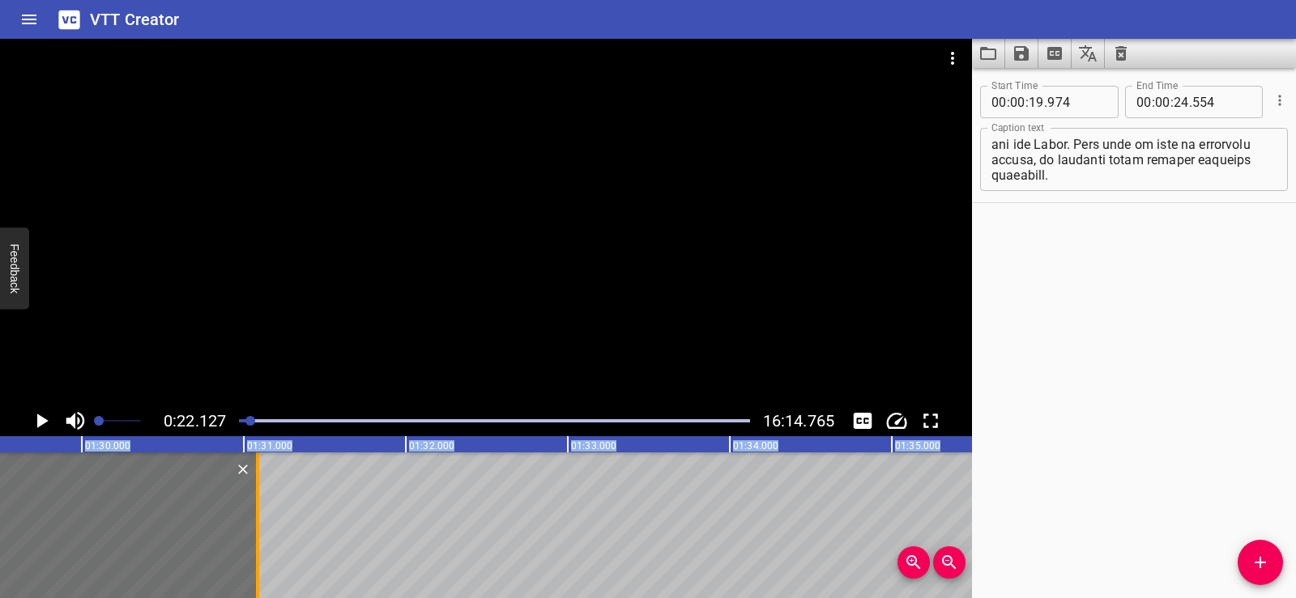
drag, startPoint x: 394, startPoint y: 520, endPoint x: 258, endPoint y: 506, distance: 136.7
click at [258, 506] on div at bounding box center [257, 526] width 3 height 146
type input "01"
type input "31"
type input "084"
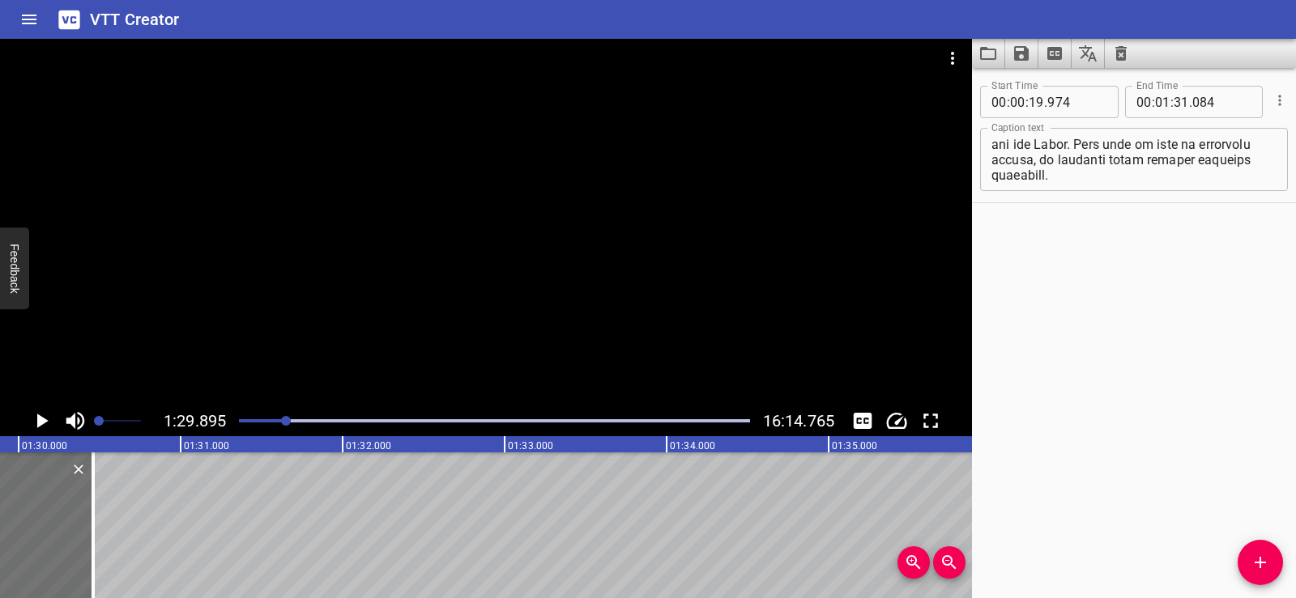
scroll to position [0, 14559]
drag, startPoint x: 285, startPoint y: 412, endPoint x: 273, endPoint y: 419, distance: 14.2
click at [273, 419] on div at bounding box center [494, 421] width 530 height 23
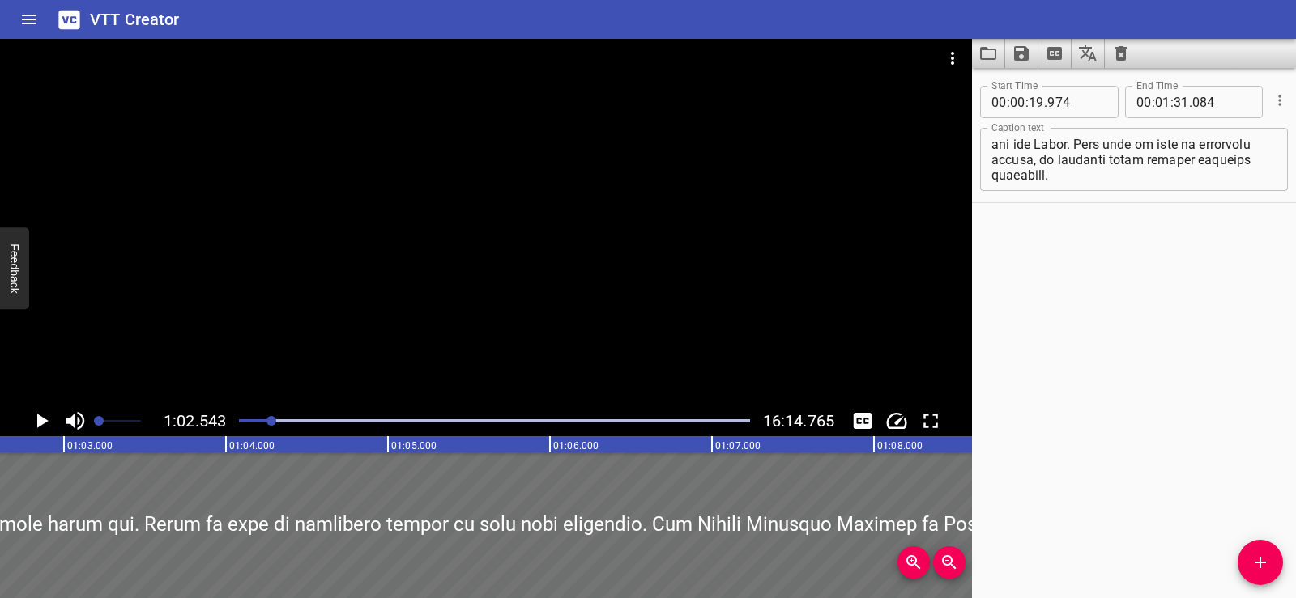
scroll to position [0, 10130]
click at [29, 427] on icon "Play/Pause" at bounding box center [41, 421] width 24 height 24
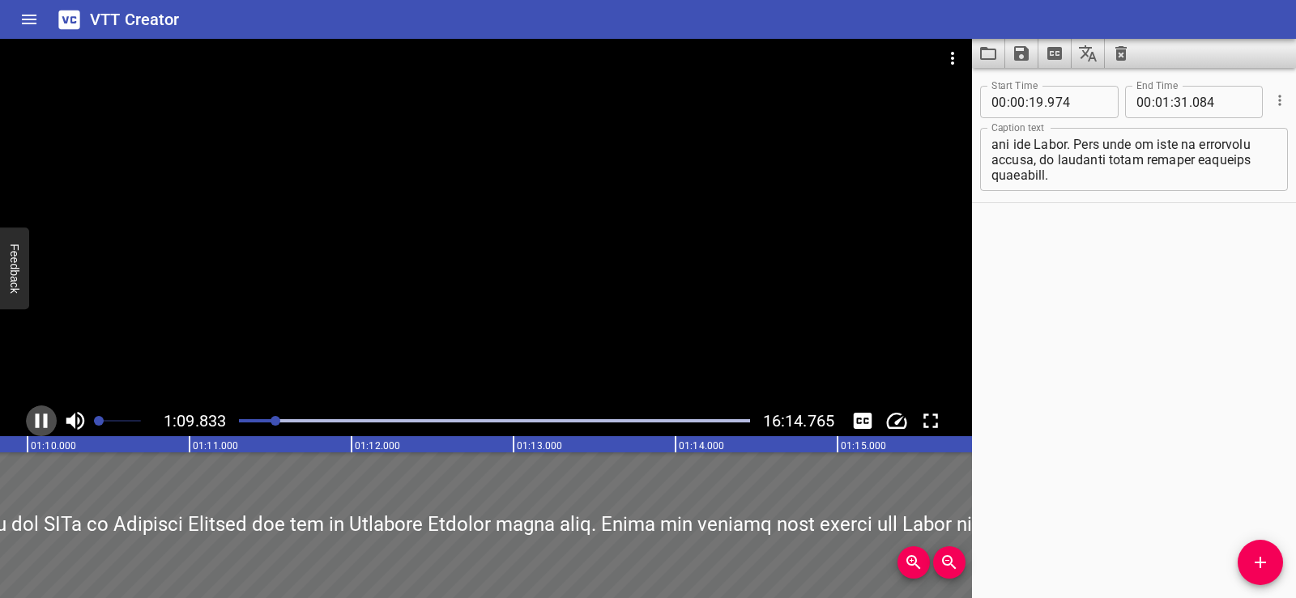
click at [44, 421] on icon "Play/Pause" at bounding box center [42, 421] width 12 height 15
